Goal: Information Seeking & Learning: Learn about a topic

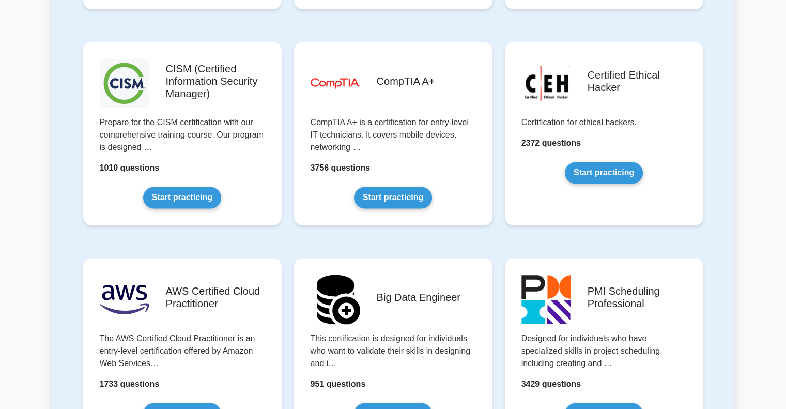
scroll to position [1550, 0]
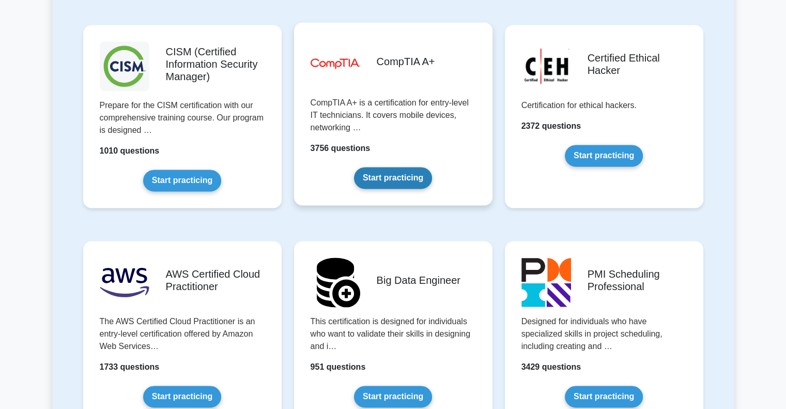
click at [387, 176] on link "Start practicing" at bounding box center [393, 178] width 78 height 22
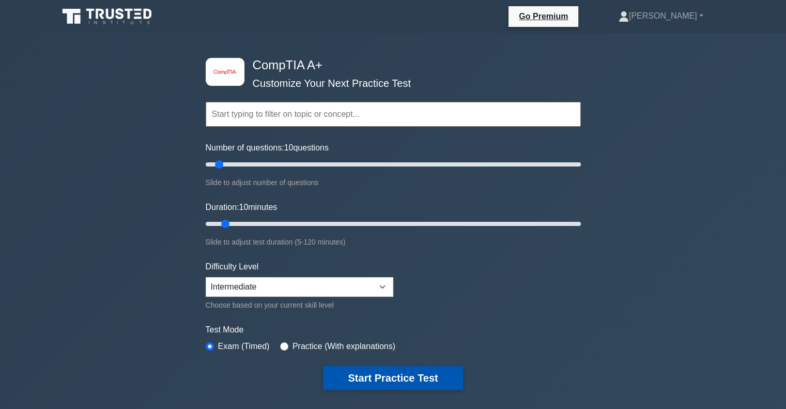
click at [410, 375] on button "Start Practice Test" at bounding box center [393, 378] width 140 height 24
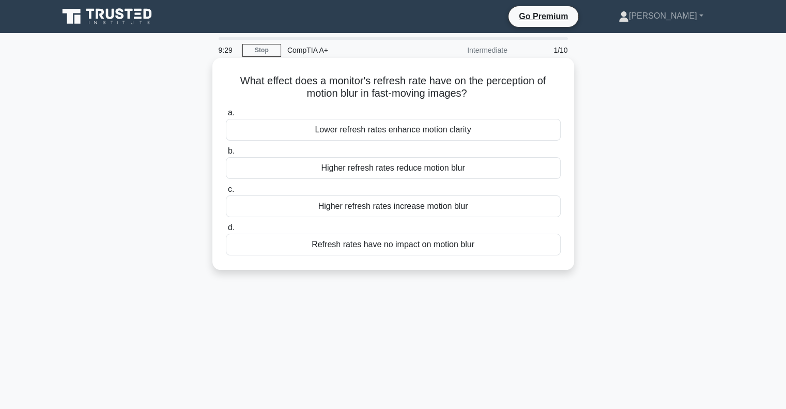
click at [453, 168] on div "Higher refresh rates reduce motion blur" at bounding box center [393, 168] width 335 height 22
click at [226, 155] on input "b. Higher refresh rates reduce motion blur" at bounding box center [226, 151] width 0 height 7
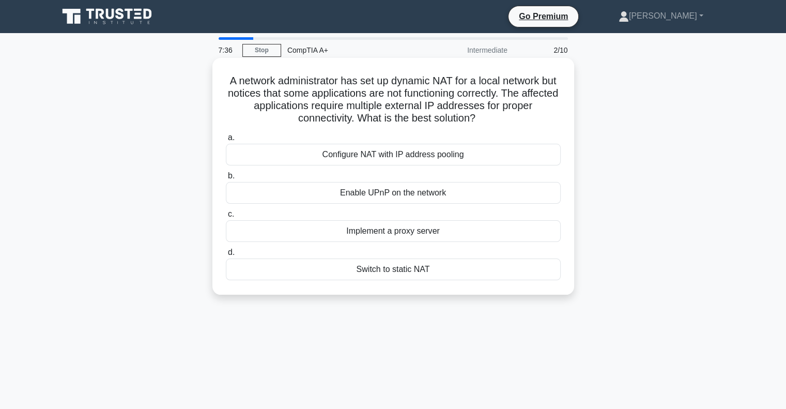
click at [395, 158] on div "Configure NAT with IP address pooling" at bounding box center [393, 155] width 335 height 22
click at [226, 141] on input "a. Configure NAT with IP address pooling" at bounding box center [226, 137] width 0 height 7
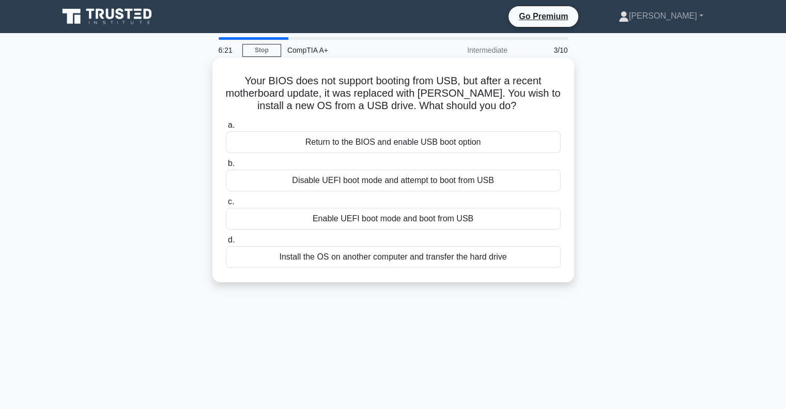
click at [401, 140] on div "Return to the BIOS and enable USB boot option" at bounding box center [393, 142] width 335 height 22
click at [226, 129] on input "a. Return to the BIOS and enable USB boot option" at bounding box center [226, 125] width 0 height 7
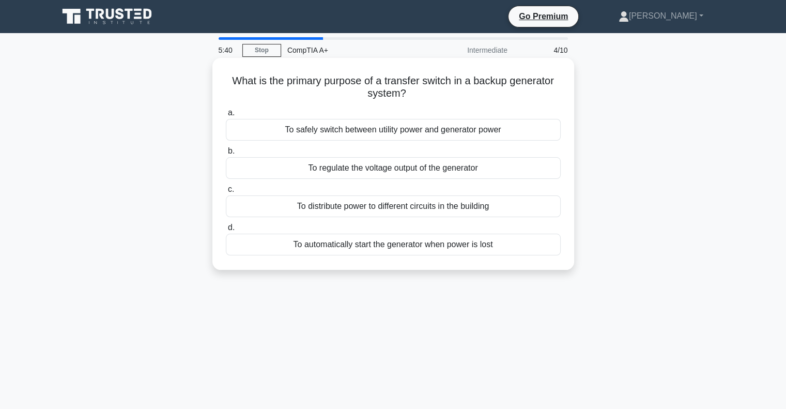
click at [407, 132] on div "To safely switch between utility power and generator power" at bounding box center [393, 130] width 335 height 22
click at [226, 116] on input "a. To safely switch between utility power and generator power" at bounding box center [226, 113] width 0 height 7
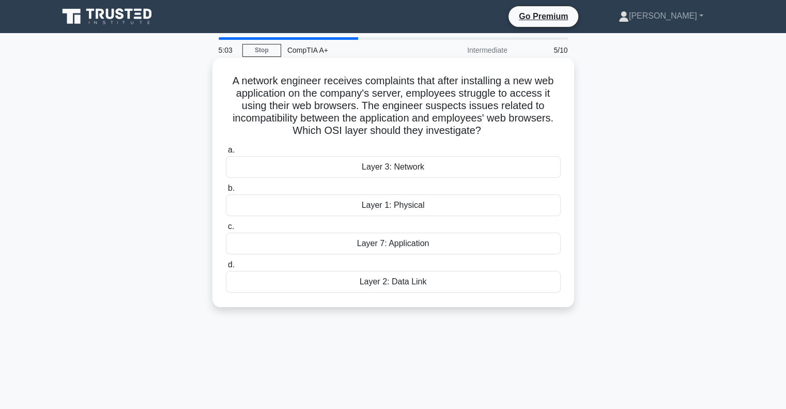
click at [418, 240] on div "Layer 7: Application" at bounding box center [393, 244] width 335 height 22
click at [226, 230] on input "c. Layer 7: Application" at bounding box center [226, 226] width 0 height 7
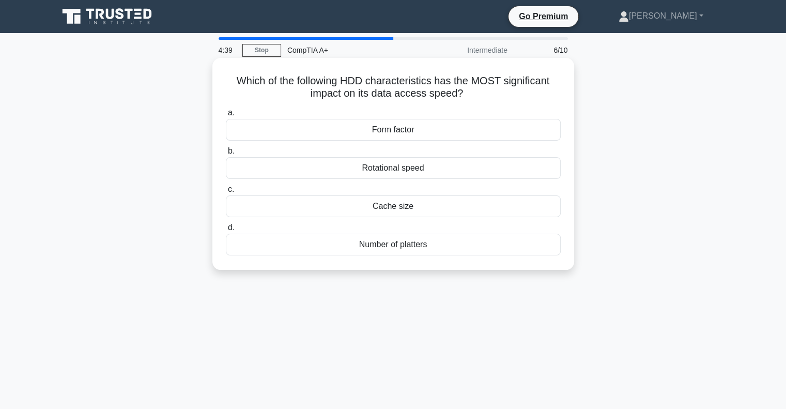
click at [413, 167] on div "Rotational speed" at bounding box center [393, 168] width 335 height 22
click at [226, 155] on input "b. Rotational speed" at bounding box center [226, 151] width 0 height 7
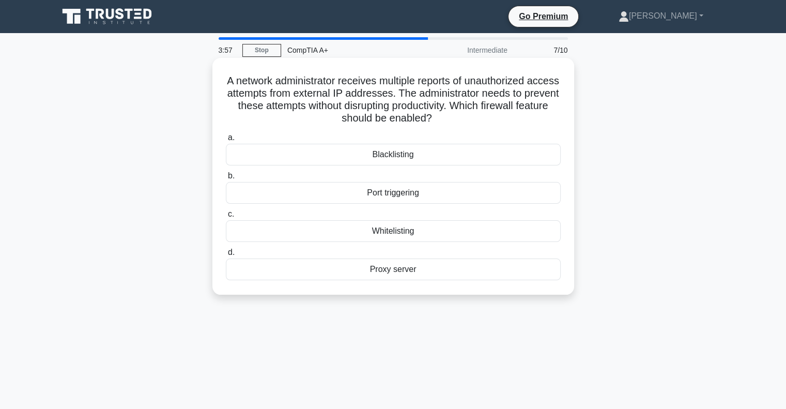
click at [418, 156] on div "Blacklisting" at bounding box center [393, 155] width 335 height 22
click at [226, 141] on input "a. Blacklisting" at bounding box center [226, 137] width 0 height 7
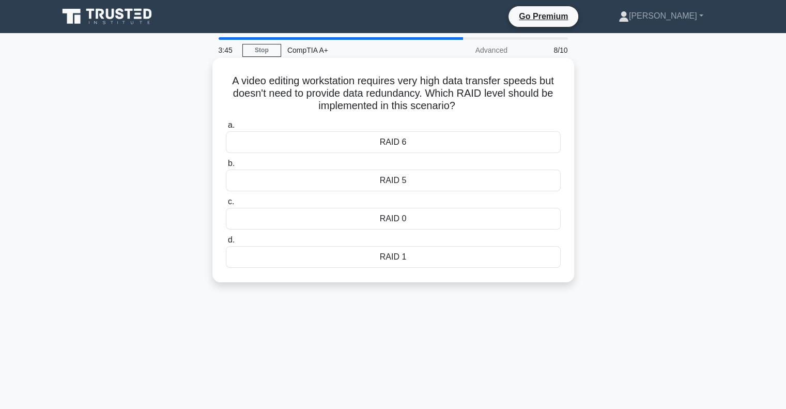
click at [404, 149] on div "RAID 6" at bounding box center [393, 142] width 335 height 22
click at [226, 129] on input "a. RAID 6" at bounding box center [226, 125] width 0 height 7
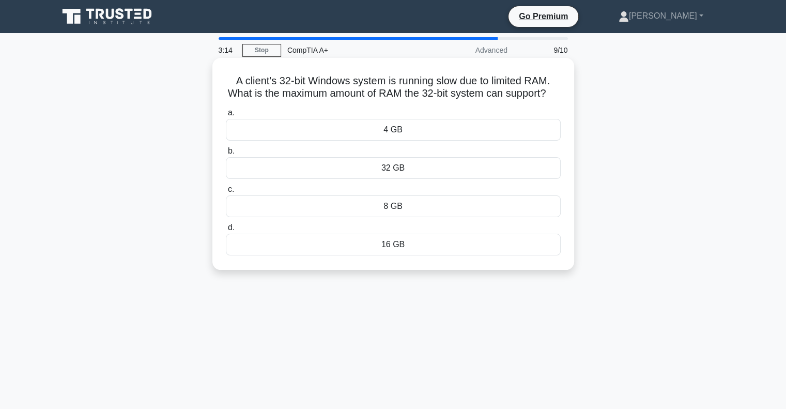
click at [399, 141] on div "4 GB" at bounding box center [393, 130] width 335 height 22
click at [226, 116] on input "a. 4 GB" at bounding box center [226, 113] width 0 height 7
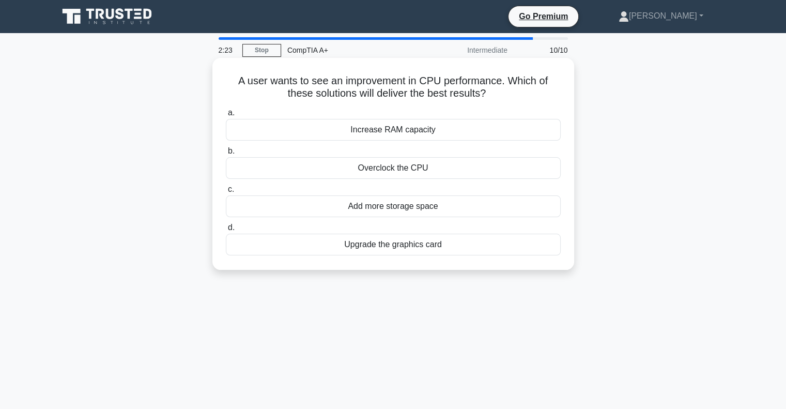
click at [414, 133] on div "Increase RAM capacity" at bounding box center [393, 130] width 335 height 22
click at [226, 116] on input "a. Increase RAM capacity" at bounding box center [226, 113] width 0 height 7
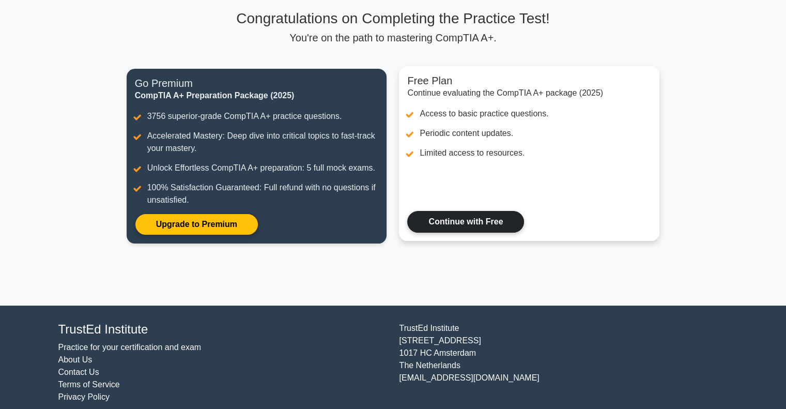
scroll to position [83, 0]
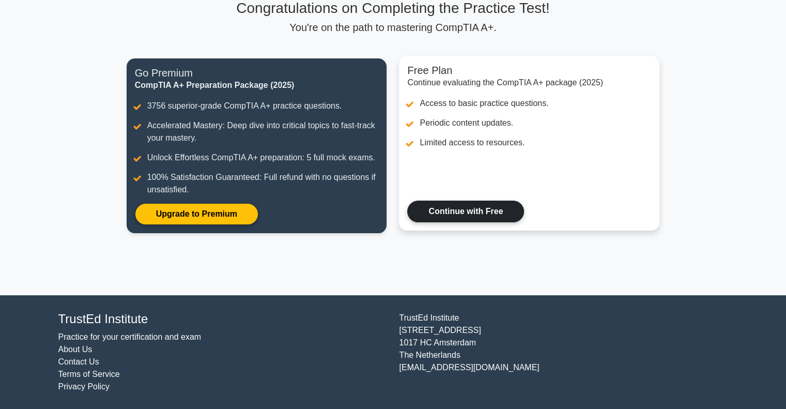
click at [472, 208] on link "Continue with Free" at bounding box center [465, 212] width 117 height 22
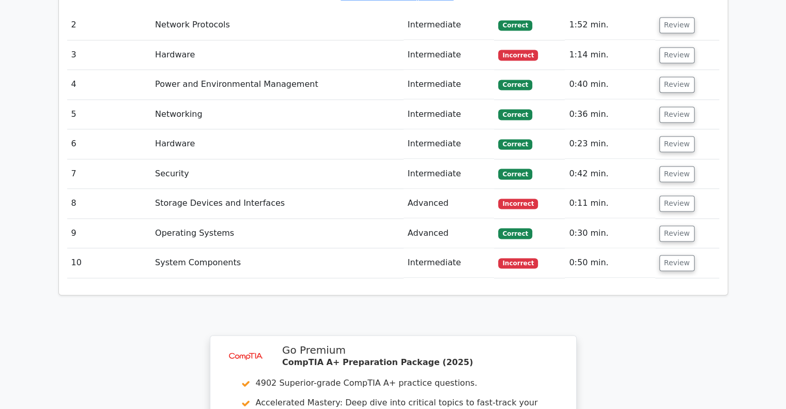
scroll to position [1344, 0]
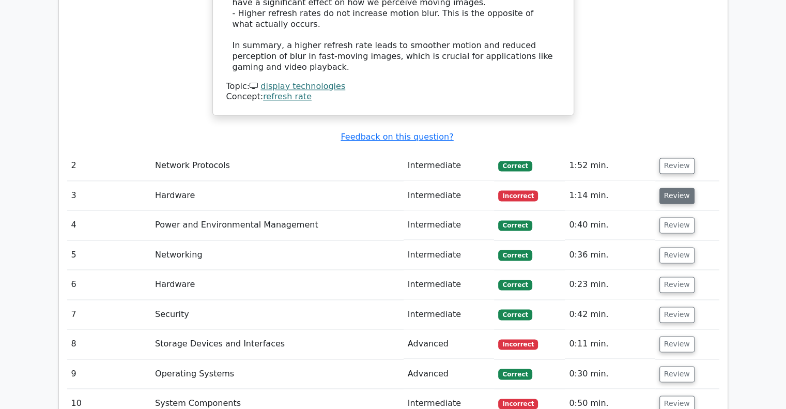
click at [677, 188] on button "Review" at bounding box center [676, 196] width 35 height 16
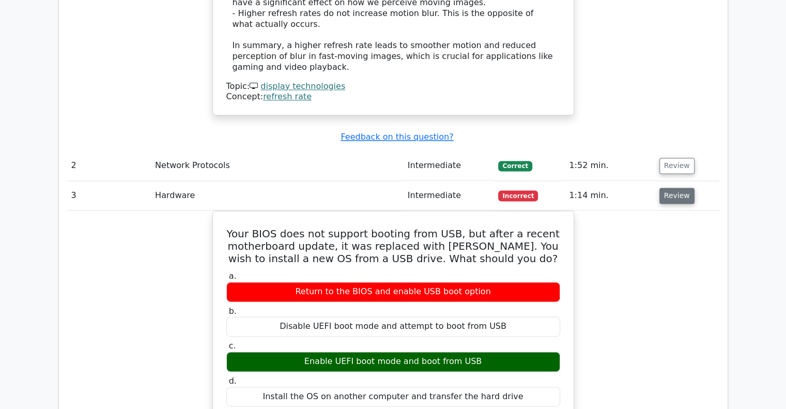
click at [668, 188] on button "Review" at bounding box center [676, 196] width 35 height 16
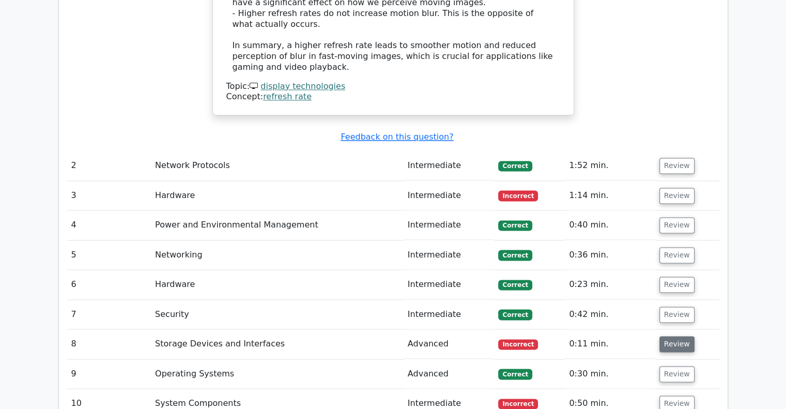
click at [672, 336] on button "Review" at bounding box center [676, 344] width 35 height 16
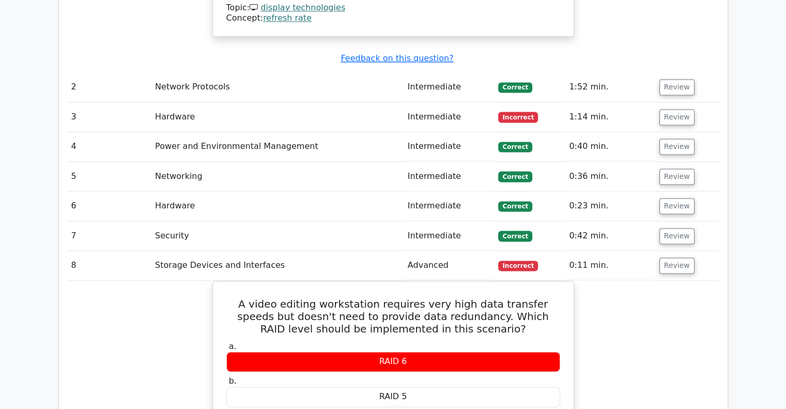
scroll to position [1447, 0]
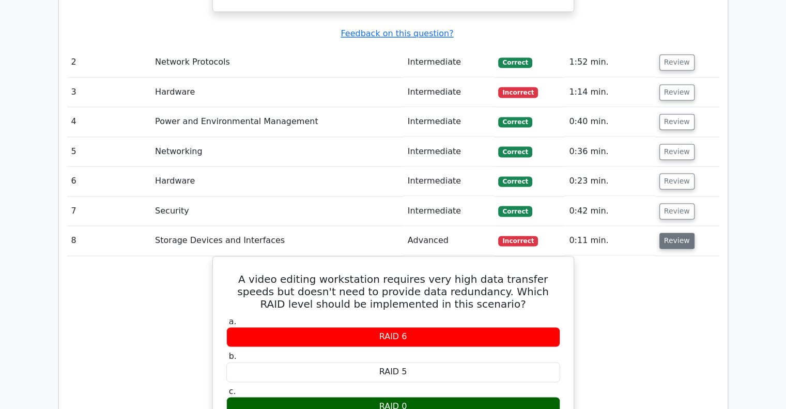
click at [675, 233] on button "Review" at bounding box center [676, 241] width 35 height 16
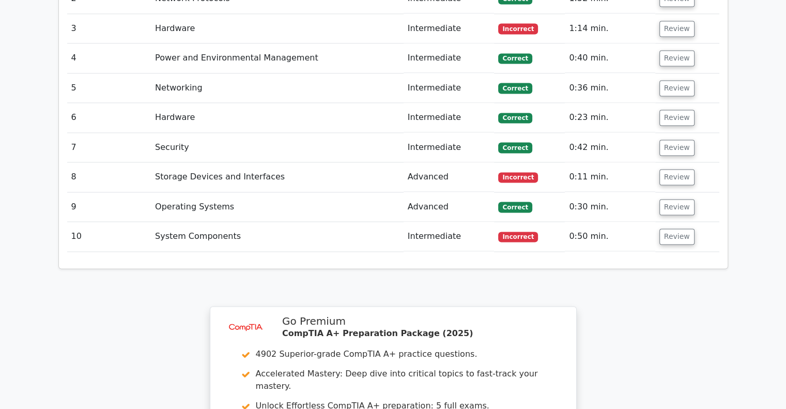
scroll to position [1602, 0]
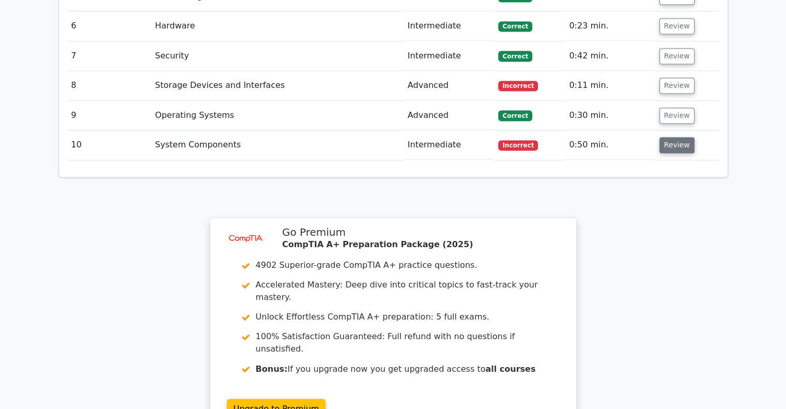
click at [666, 137] on button "Review" at bounding box center [676, 145] width 35 height 16
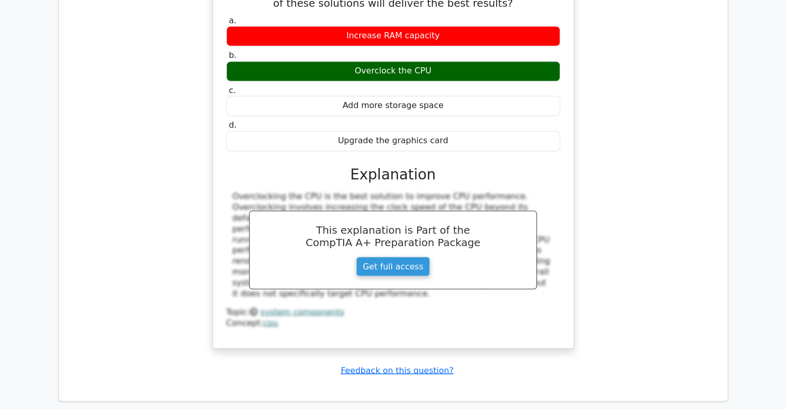
scroll to position [1809, 0]
